Goal: Transaction & Acquisition: Obtain resource

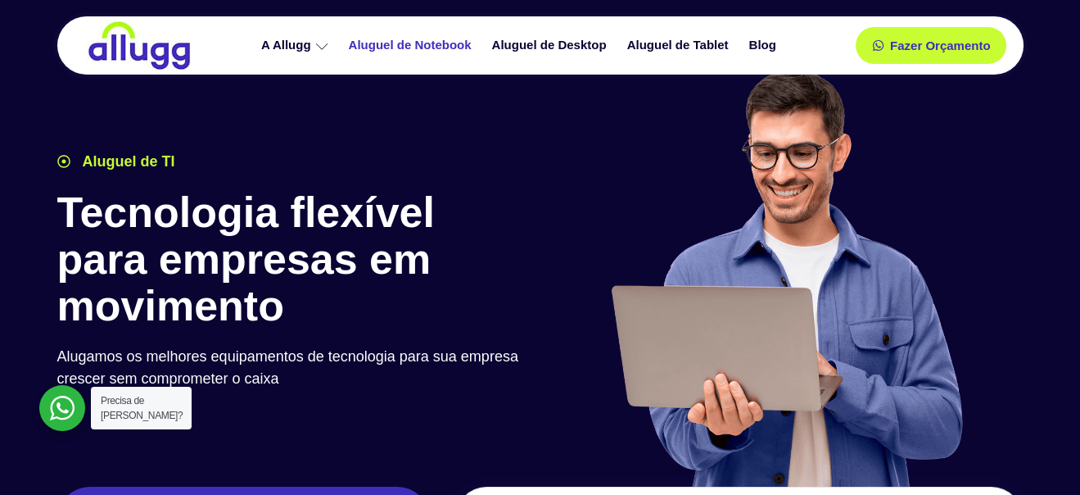
click at [440, 42] on link "Aluguel de Notebook" at bounding box center [412, 45] width 143 height 29
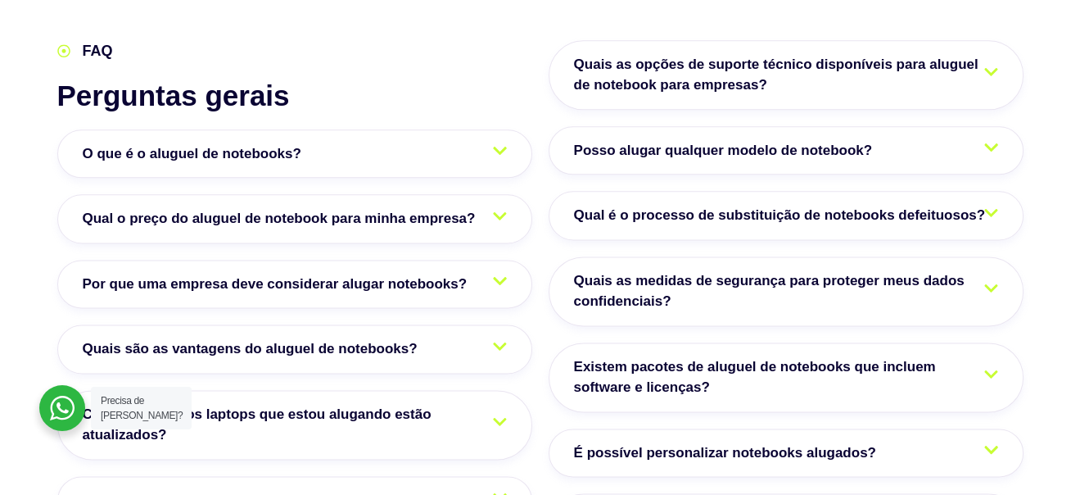
scroll to position [2786, 0]
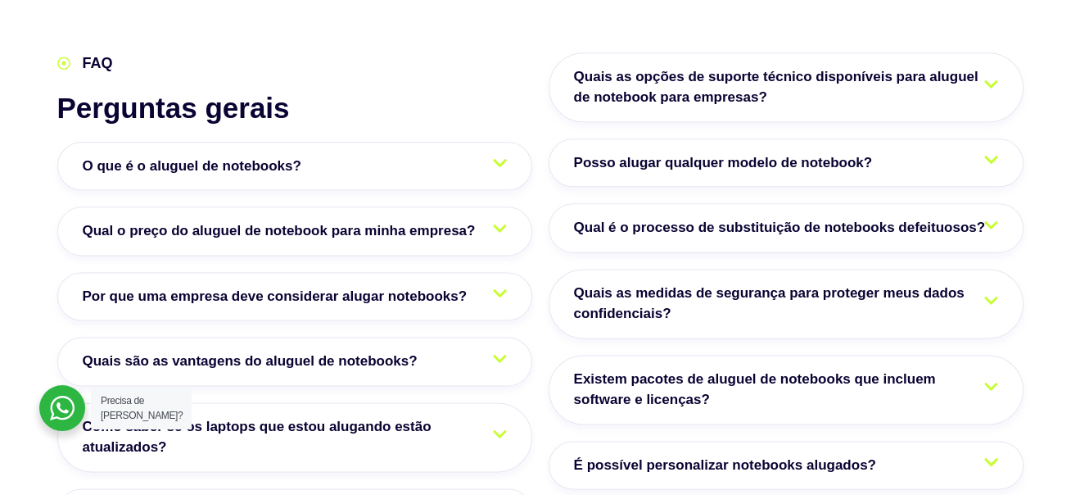
click at [496, 224] on icon at bounding box center [500, 228] width 14 height 8
